Goal: Transaction & Acquisition: Purchase product/service

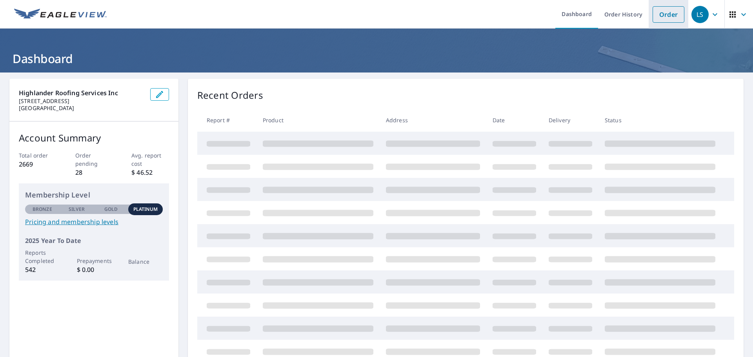
click at [652, 15] on link "Order" at bounding box center [668, 14] width 32 height 16
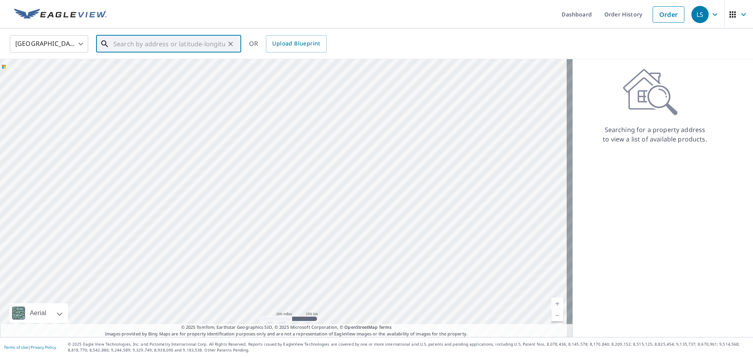
paste input "[STREET_ADDRESS][PERSON_NAME]"
click at [145, 73] on p "Whittier, [GEOGRAPHIC_DATA] 28789" at bounding box center [173, 75] width 123 height 8
type input "[STREET_ADDRESS][PERSON_NAME][PERSON_NAME]"
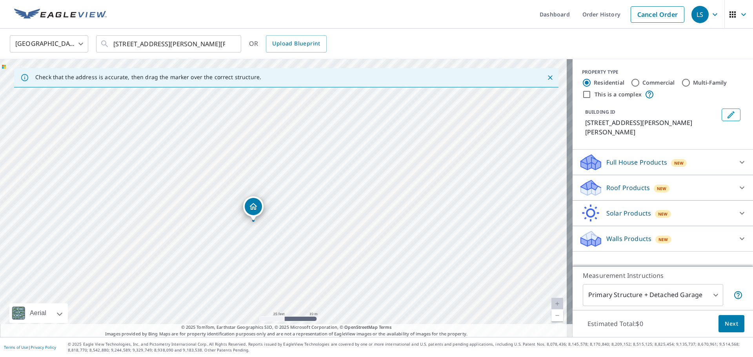
drag, startPoint x: 481, startPoint y: 169, endPoint x: 451, endPoint y: 193, distance: 38.5
click at [451, 193] on div "[STREET_ADDRESS][PERSON_NAME][PERSON_NAME]" at bounding box center [286, 198] width 572 height 278
click at [609, 179] on div "Roof Products New" at bounding box center [656, 188] width 154 height 18
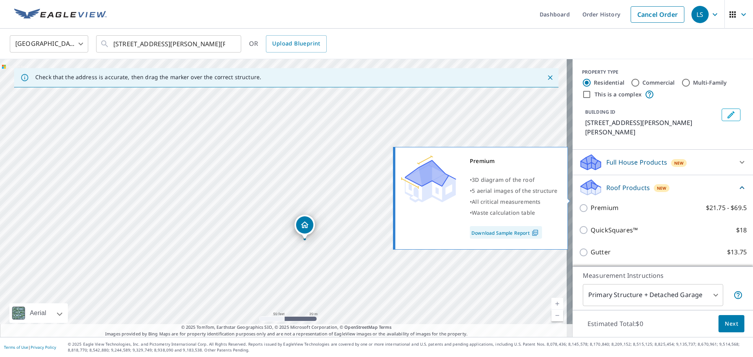
click at [582, 203] on input "Premium $21.75 - $69.5" at bounding box center [585, 207] width 12 height 9
checkbox input "true"
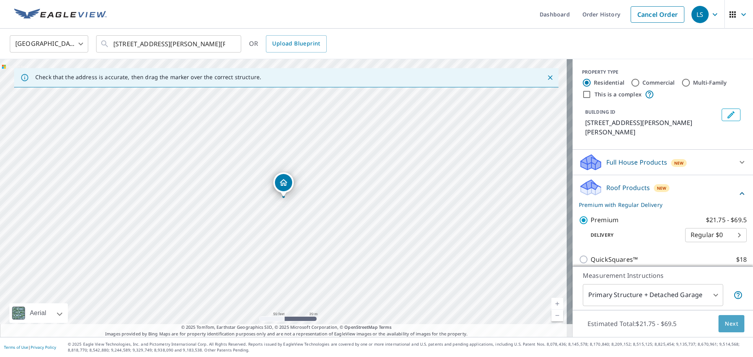
click at [718, 323] on button "Next" at bounding box center [731, 324] width 26 height 18
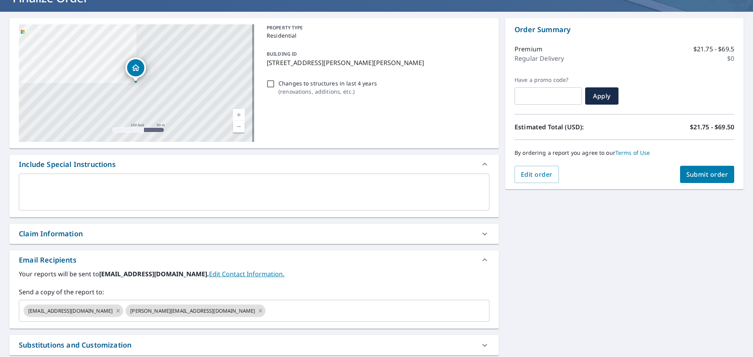
scroll to position [136, 0]
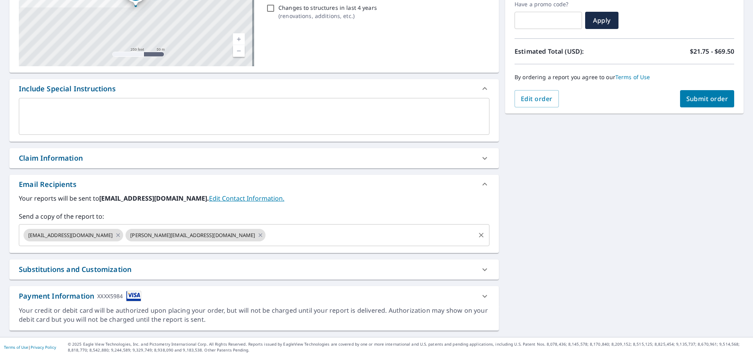
drag, startPoint x: 182, startPoint y: 235, endPoint x: 192, endPoint y: 235, distance: 9.4
click at [257, 235] on icon at bounding box center [260, 235] width 6 height 9
click at [694, 97] on span "Submit order" at bounding box center [707, 98] width 42 height 9
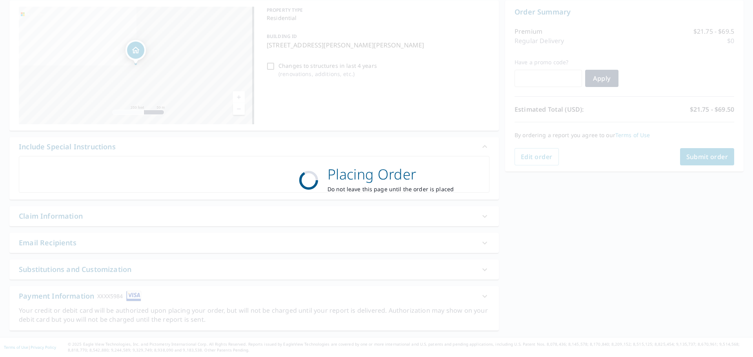
scroll to position [78, 0]
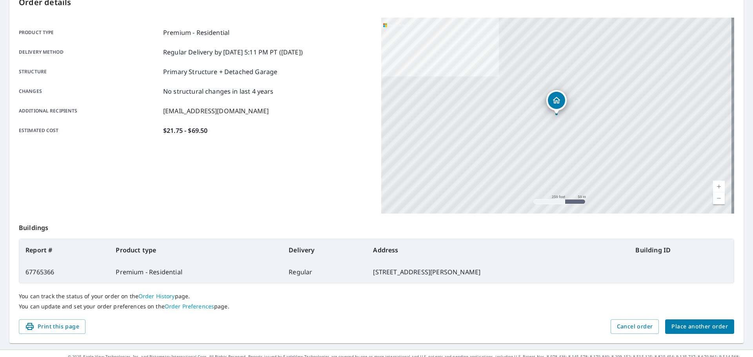
scroll to position [104, 0]
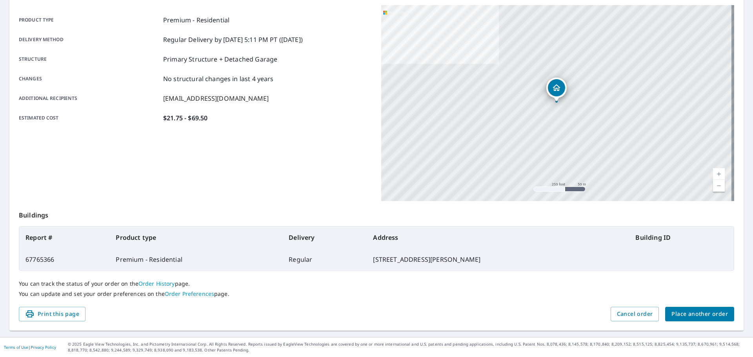
click at [690, 317] on span "Place another order" at bounding box center [699, 314] width 56 height 10
